Goal: Task Accomplishment & Management: Manage account settings

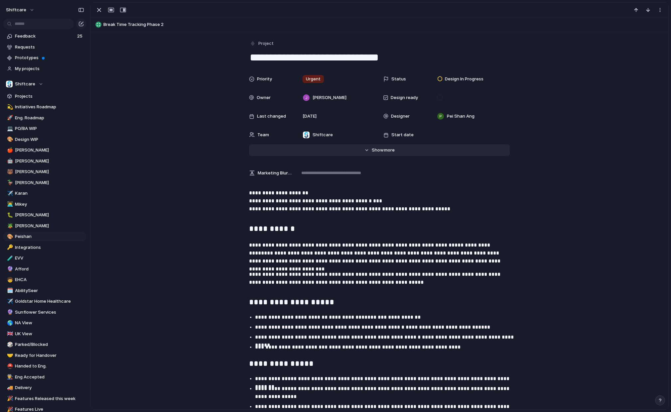
click at [395, 150] on button "Hide Show more" at bounding box center [379, 150] width 261 height 12
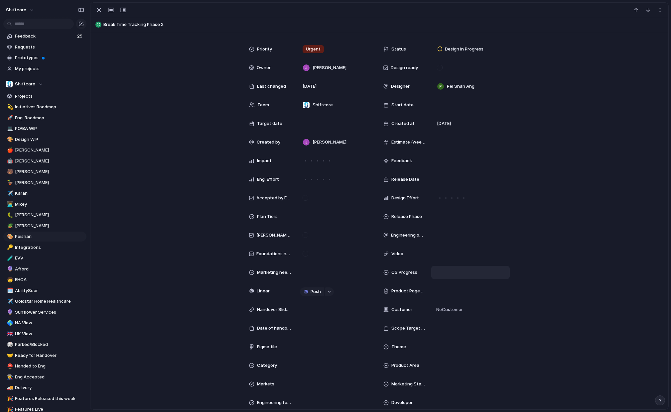
scroll to position [36, 0]
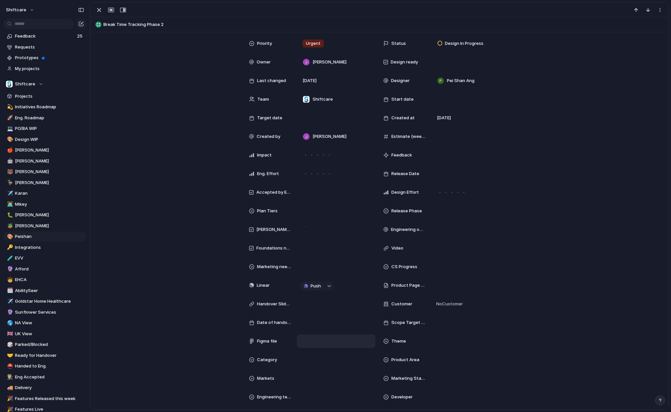
click at [332, 338] on div at bounding box center [336, 341] width 72 height 7
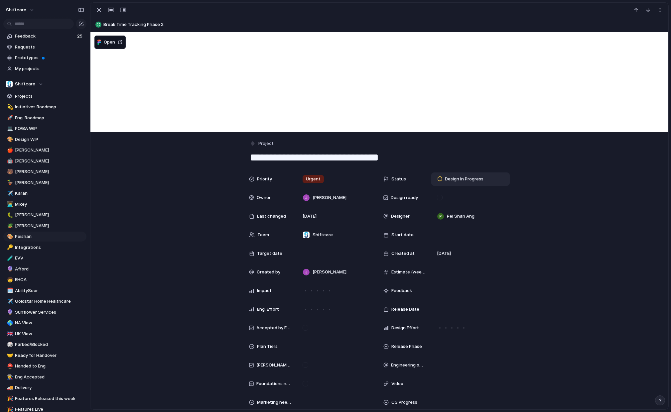
scroll to position [0, 0]
click at [476, 182] on span "Design In Progress" at bounding box center [464, 179] width 39 height 7
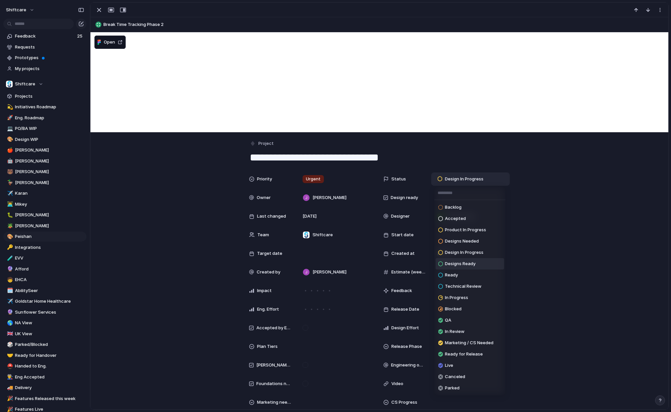
click at [467, 263] on span "Designs Ready" at bounding box center [460, 264] width 31 height 7
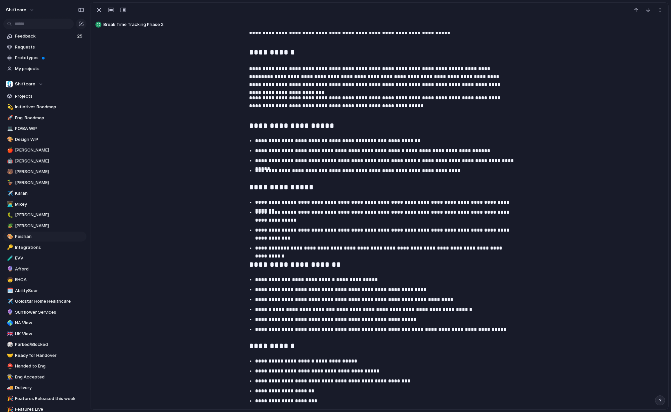
scroll to position [1179, 0]
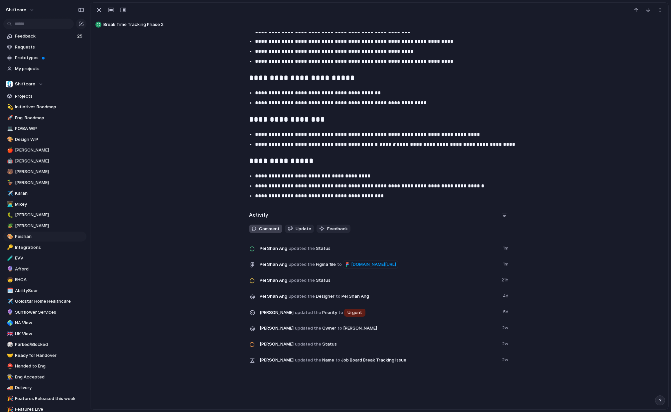
click at [274, 227] on span "Comment" at bounding box center [269, 229] width 21 height 7
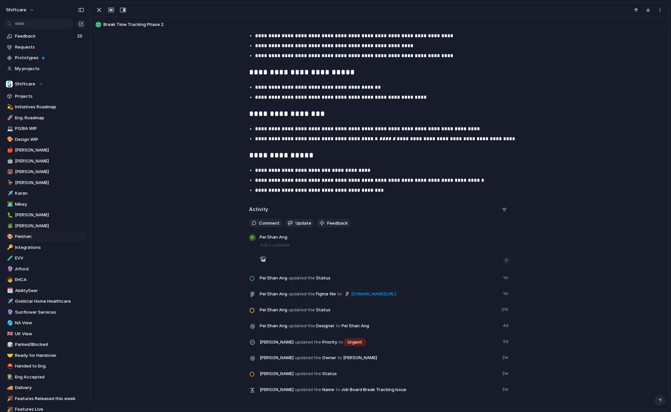
scroll to position [1186, 0]
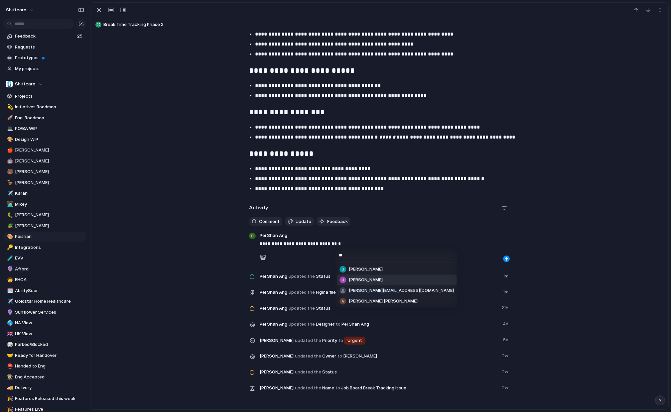
type input "**"
click at [375, 279] on span "[PERSON_NAME]" at bounding box center [366, 280] width 34 height 7
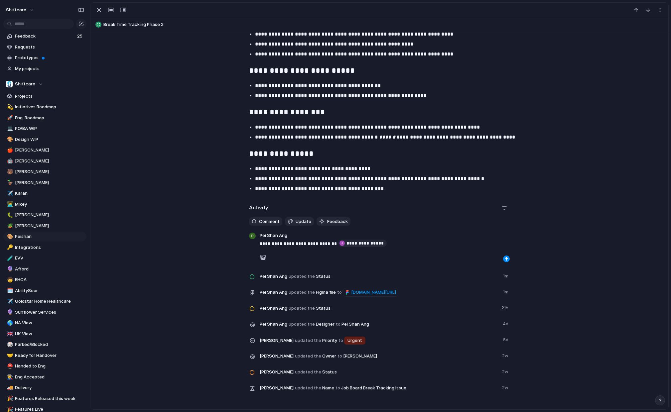
click at [509, 257] on div at bounding box center [385, 257] width 250 height 9
click at [506, 259] on div "button" at bounding box center [506, 259] width 4 height 4
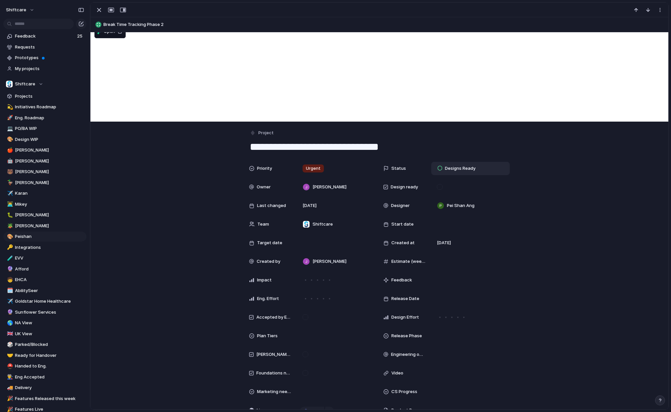
scroll to position [0, 0]
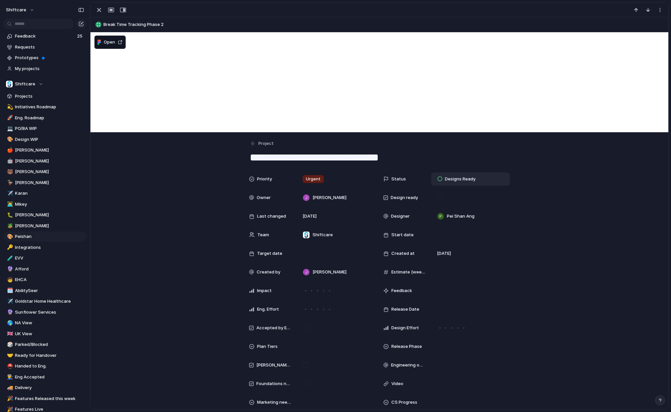
click at [112, 23] on span "Break Time Tracking Phase 2" at bounding box center [384, 24] width 562 height 7
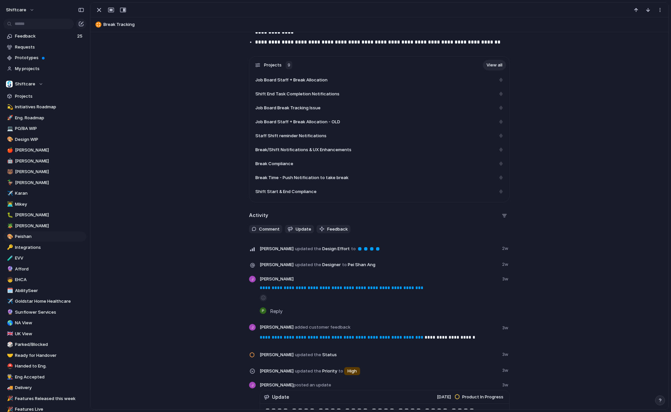
scroll to position [1188, 0]
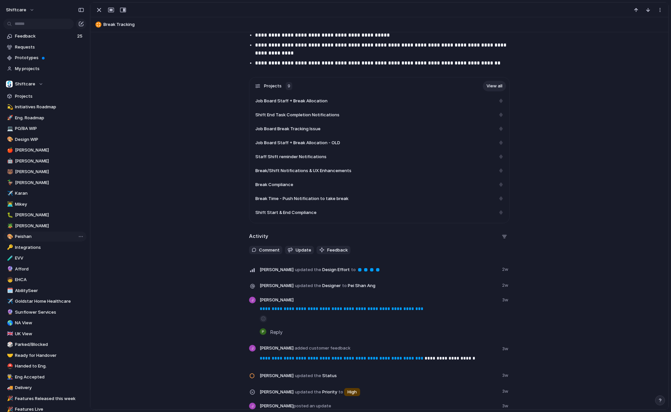
click at [32, 236] on span "Peishan" at bounding box center [49, 236] width 69 height 7
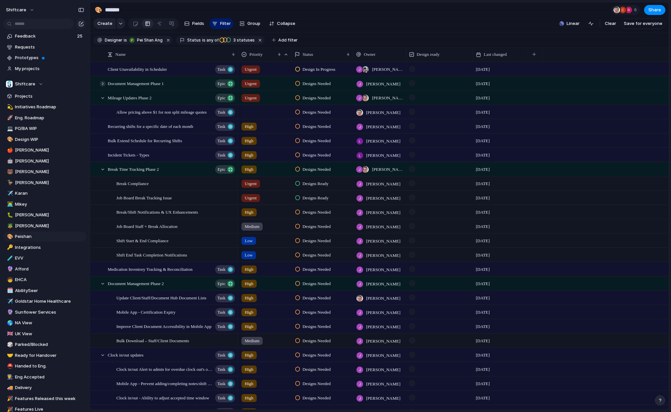
click at [103, 82] on div at bounding box center [103, 84] width 6 height 6
